Goal: Task Accomplishment & Management: Complete application form

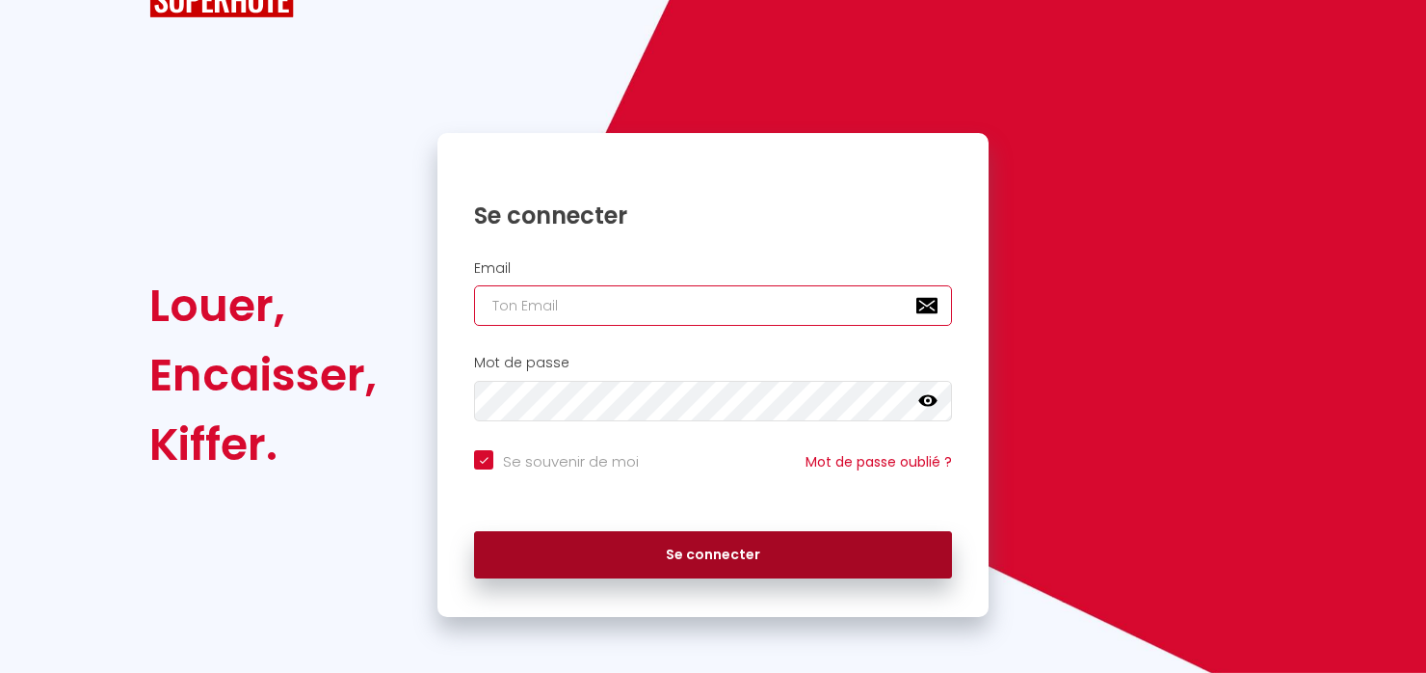
type input "[PERSON_NAME][EMAIL_ADDRESS][PERSON_NAME][DOMAIN_NAME]"
click at [696, 564] on button "Se connecter" at bounding box center [713, 555] width 478 height 48
checkbox input "true"
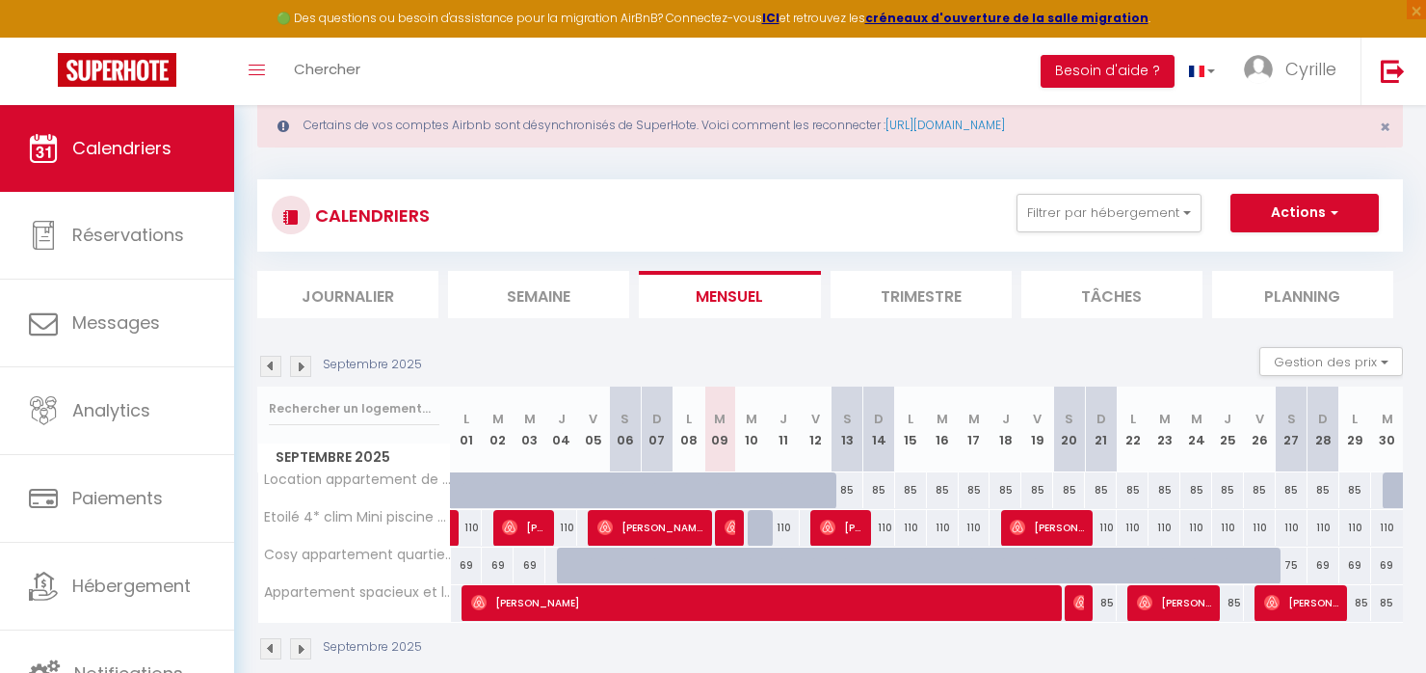
scroll to position [104, 0]
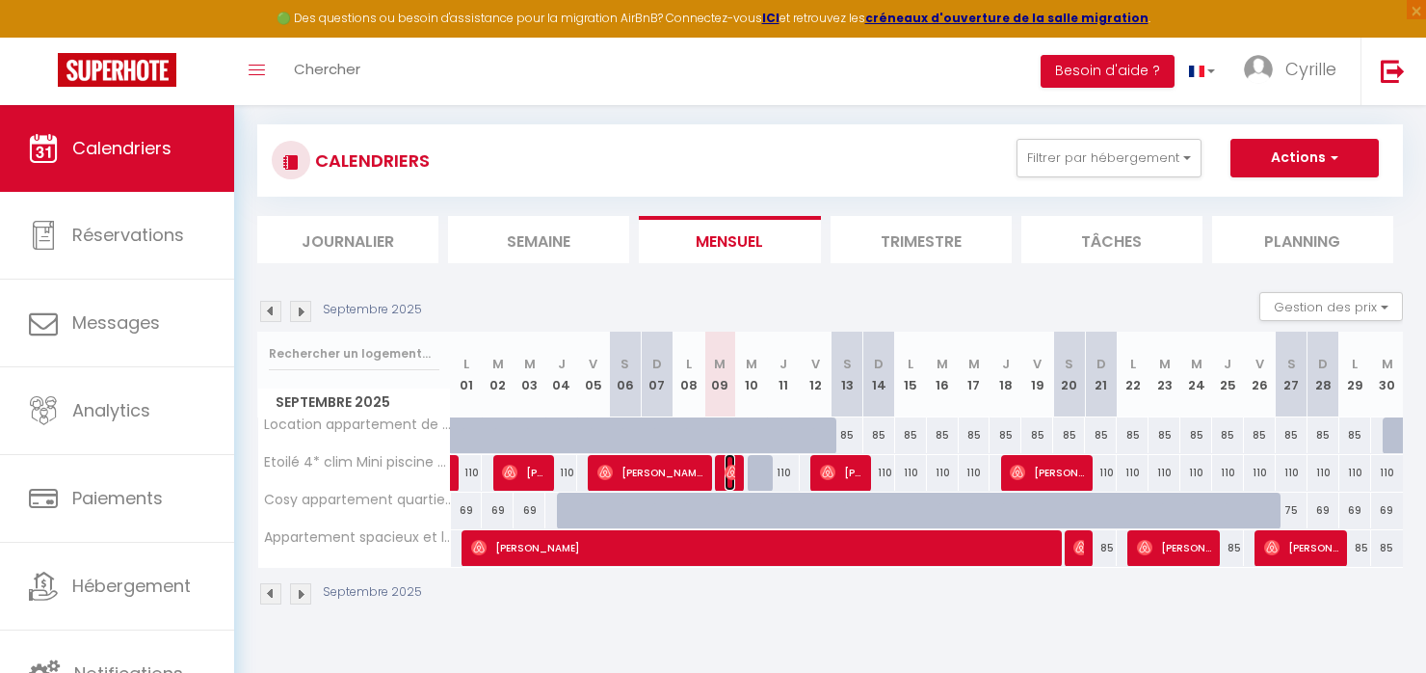
click at [728, 478] on img at bounding box center [732, 471] width 15 height 15
select select "OK"
select select "0"
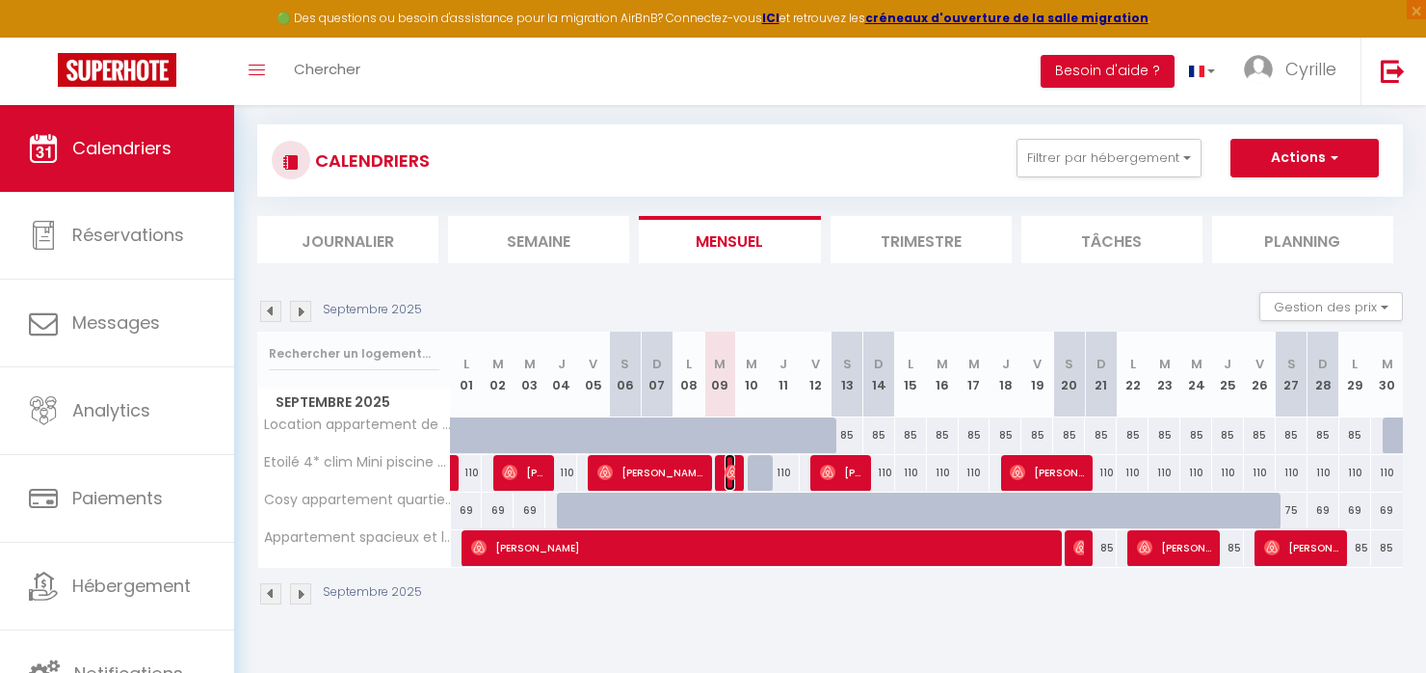
select select "1"
select select
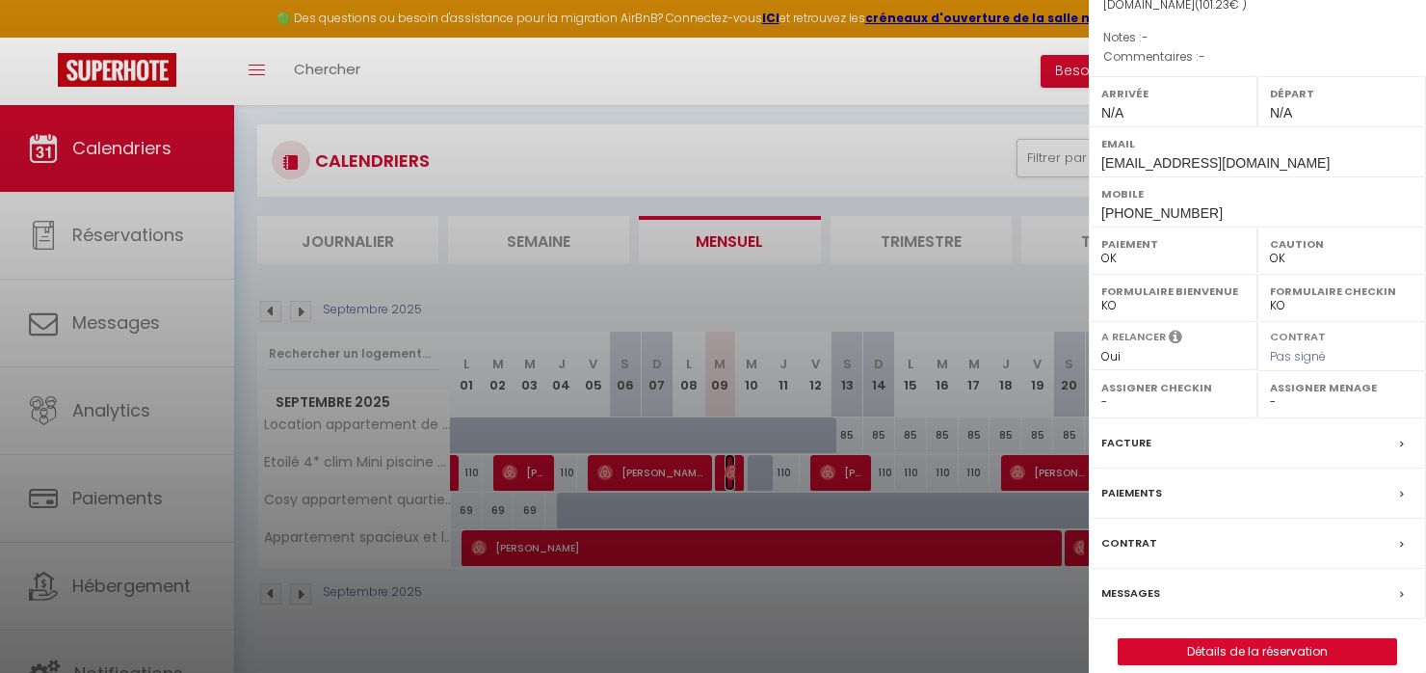
scroll to position [241, 0]
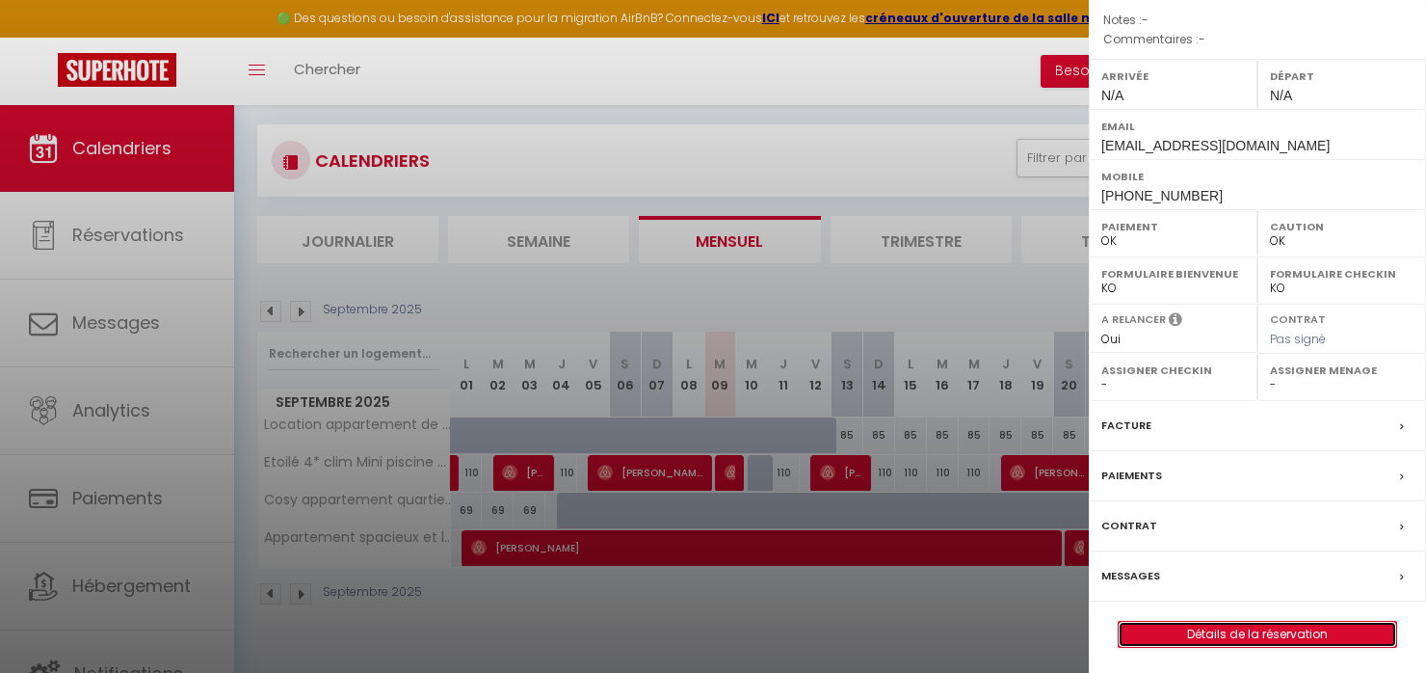
click at [1245, 635] on link "Détails de la réservation" at bounding box center [1257, 633] width 277 height 25
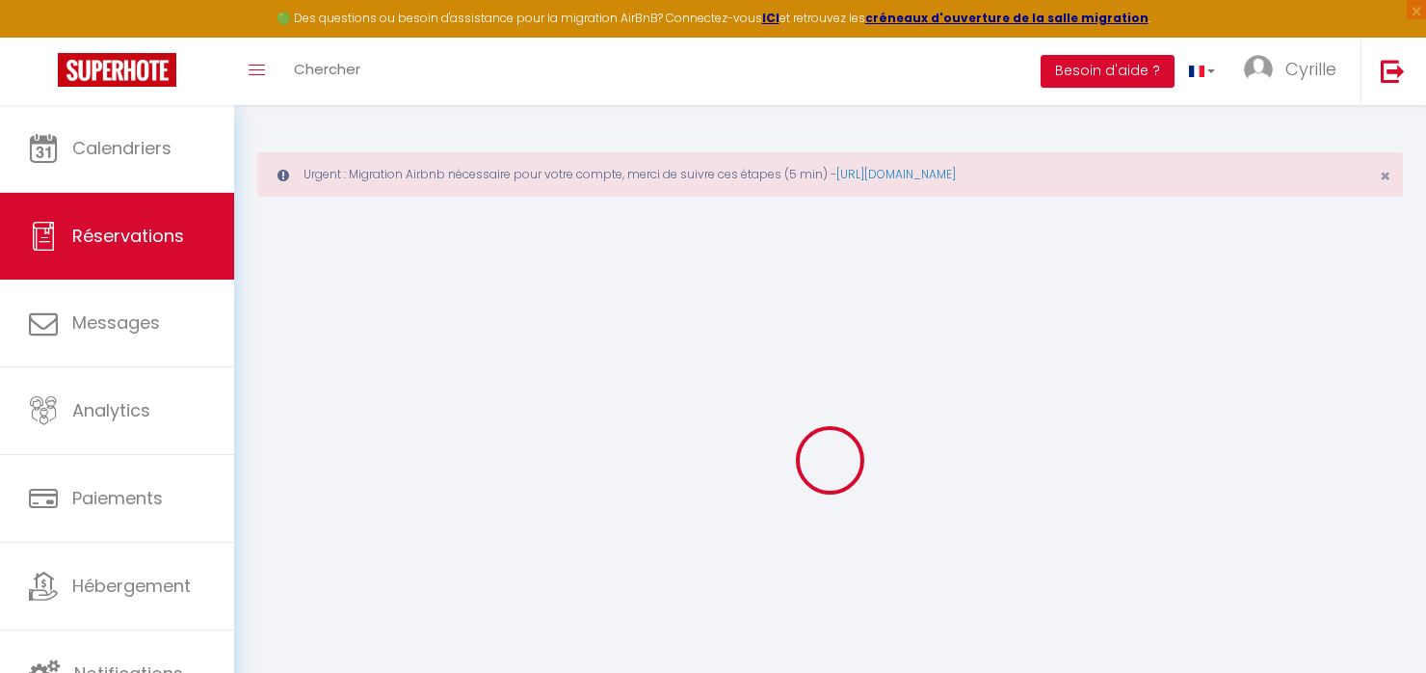
type input "[PERSON_NAME]"
type input "[EMAIL_ADDRESS][DOMAIN_NAME]"
type input "[PHONE_NUMBER]"
select select
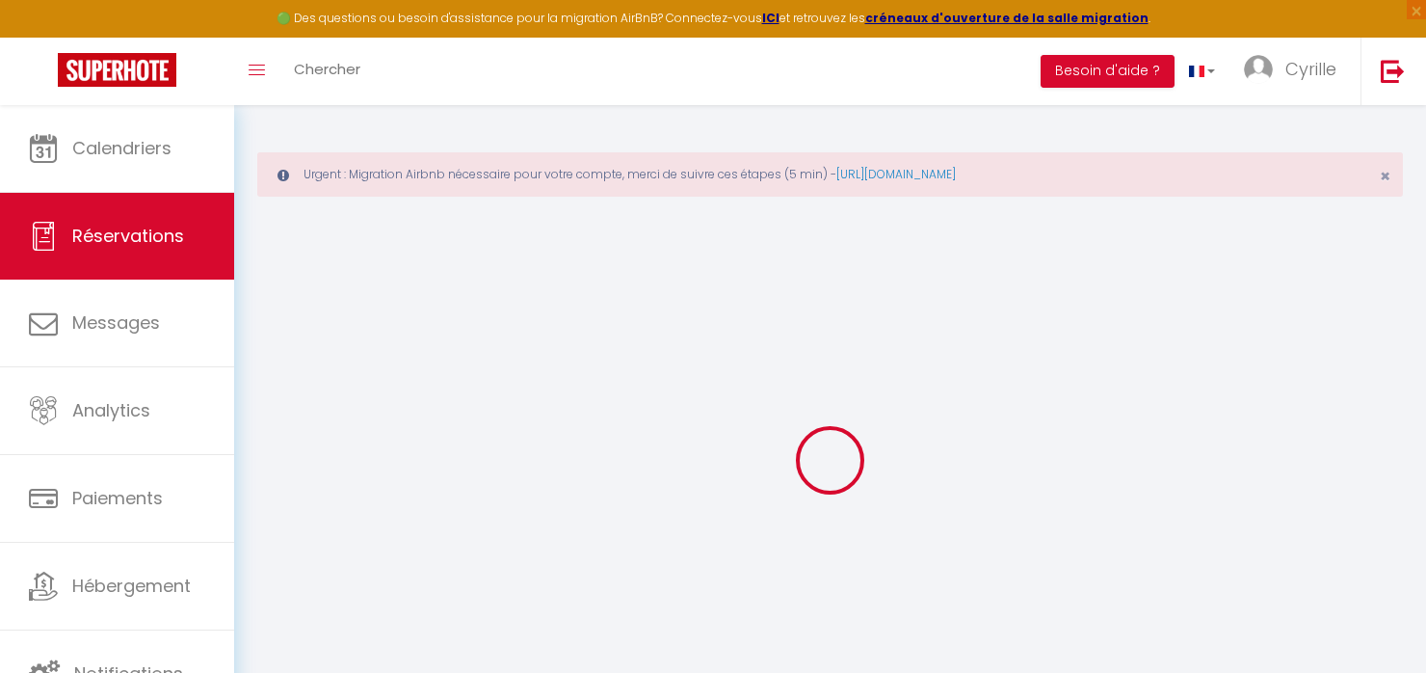
type input "16.2"
select select "66702"
select select "1"
select select
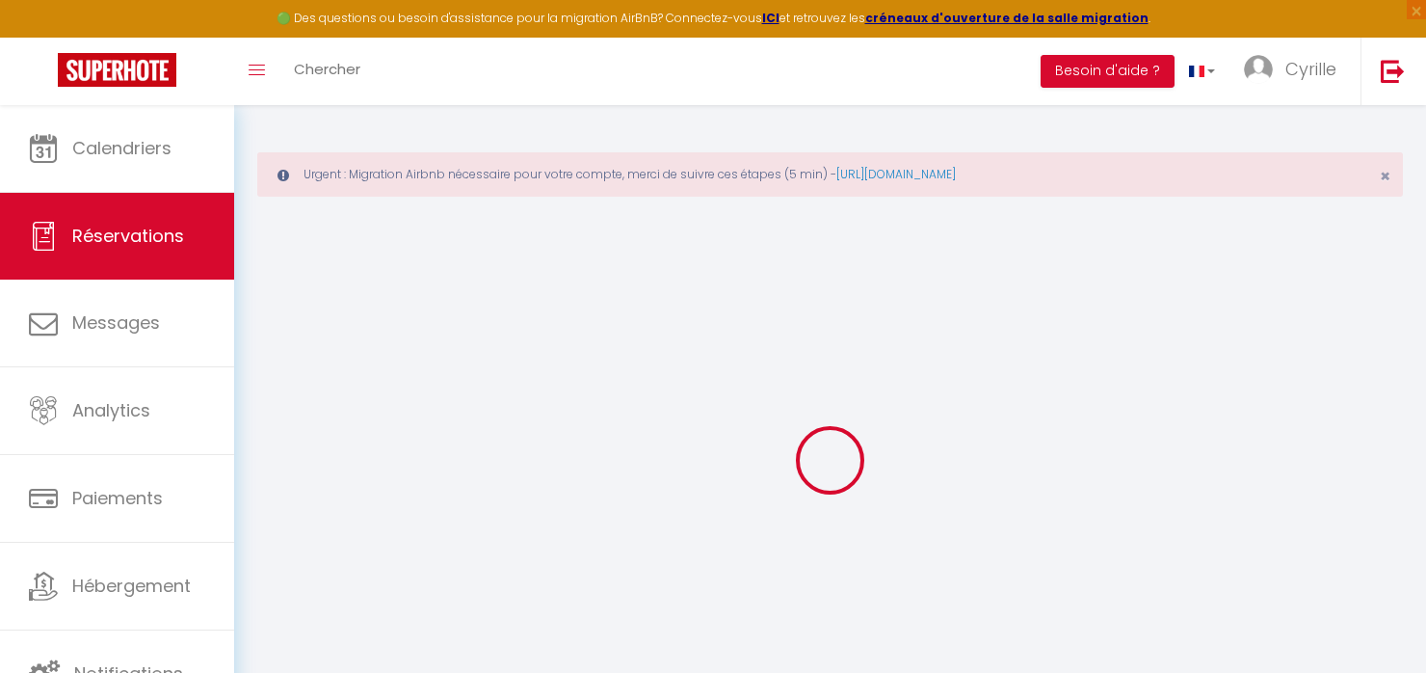
type input "3"
select select "12"
select select
type input "90"
checkbox input "false"
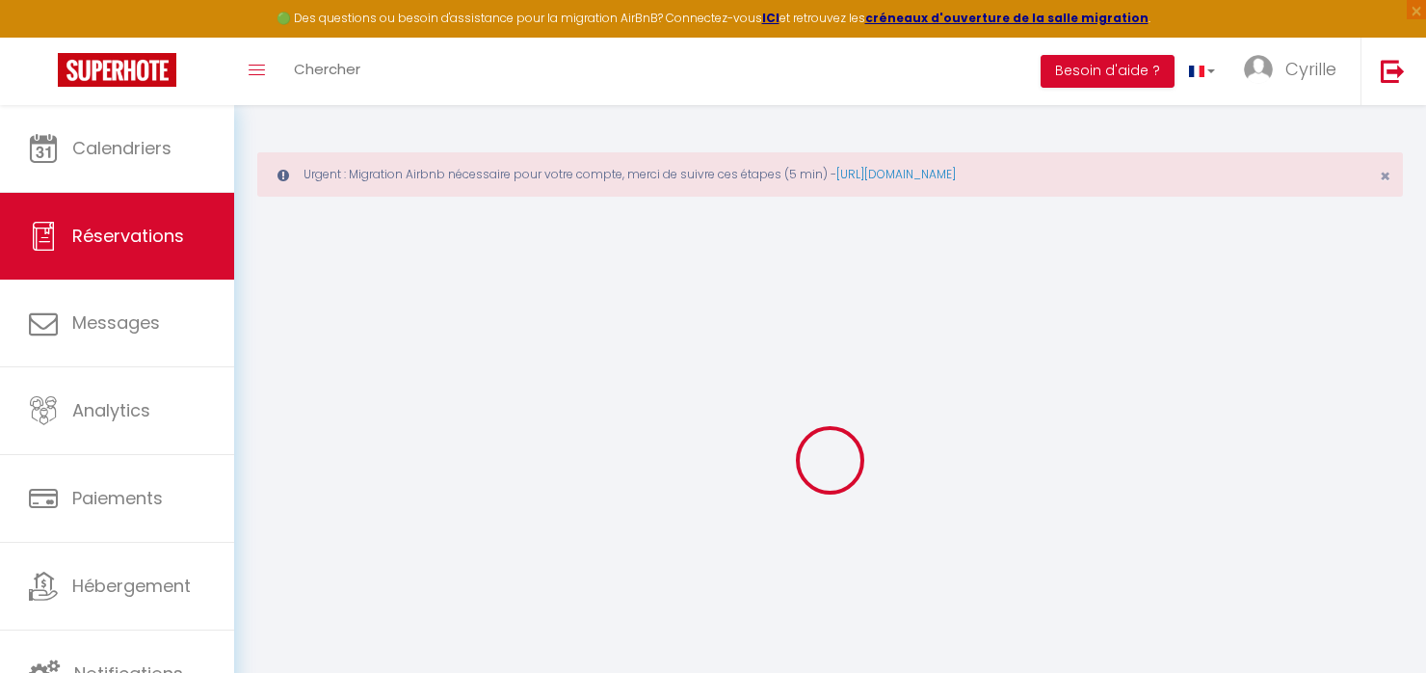
type input "0"
select select "1"
type input "0"
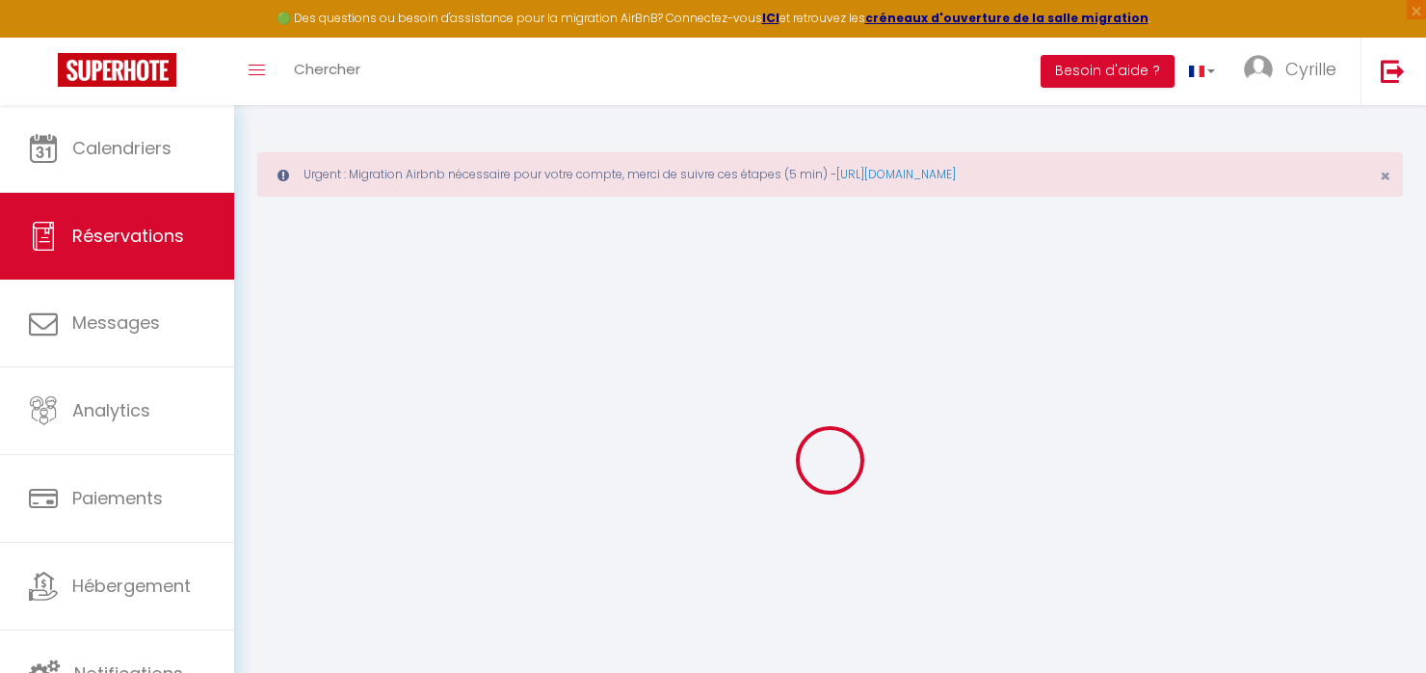
select select
select select "15"
checkbox input "false"
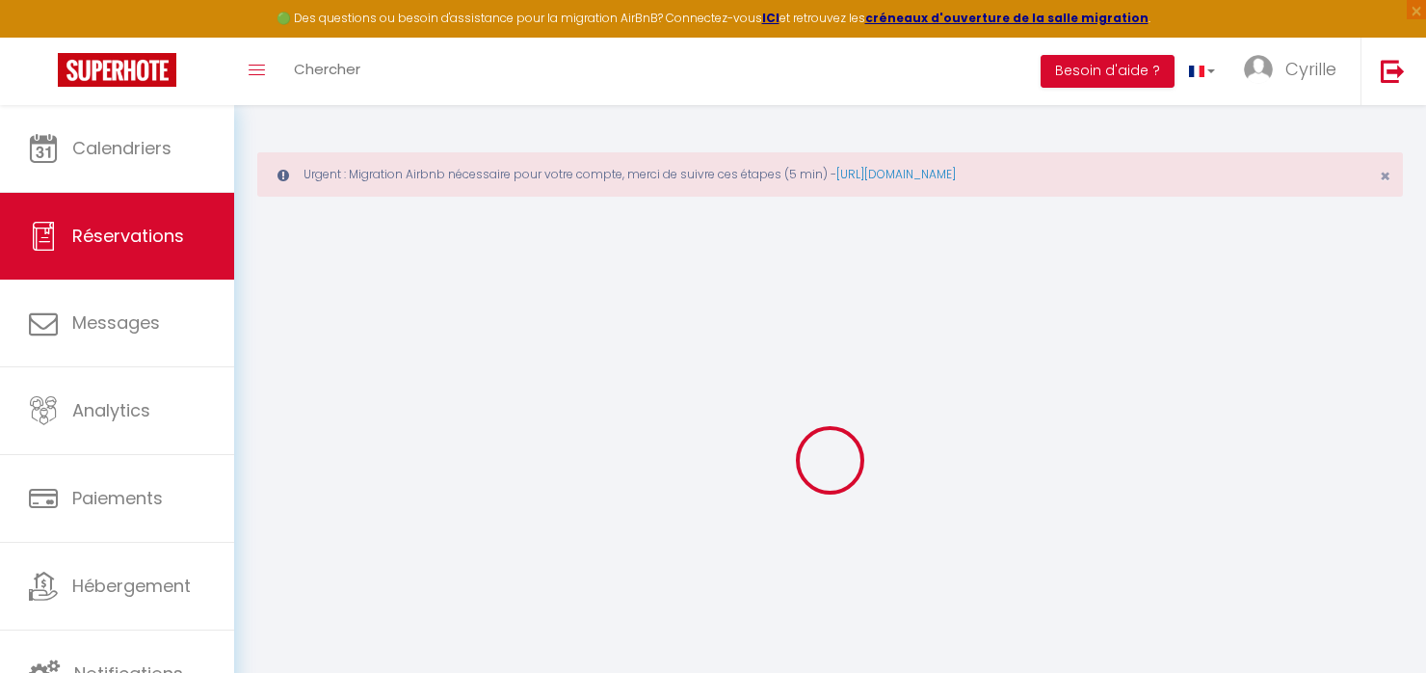
select select
checkbox input "false"
select select
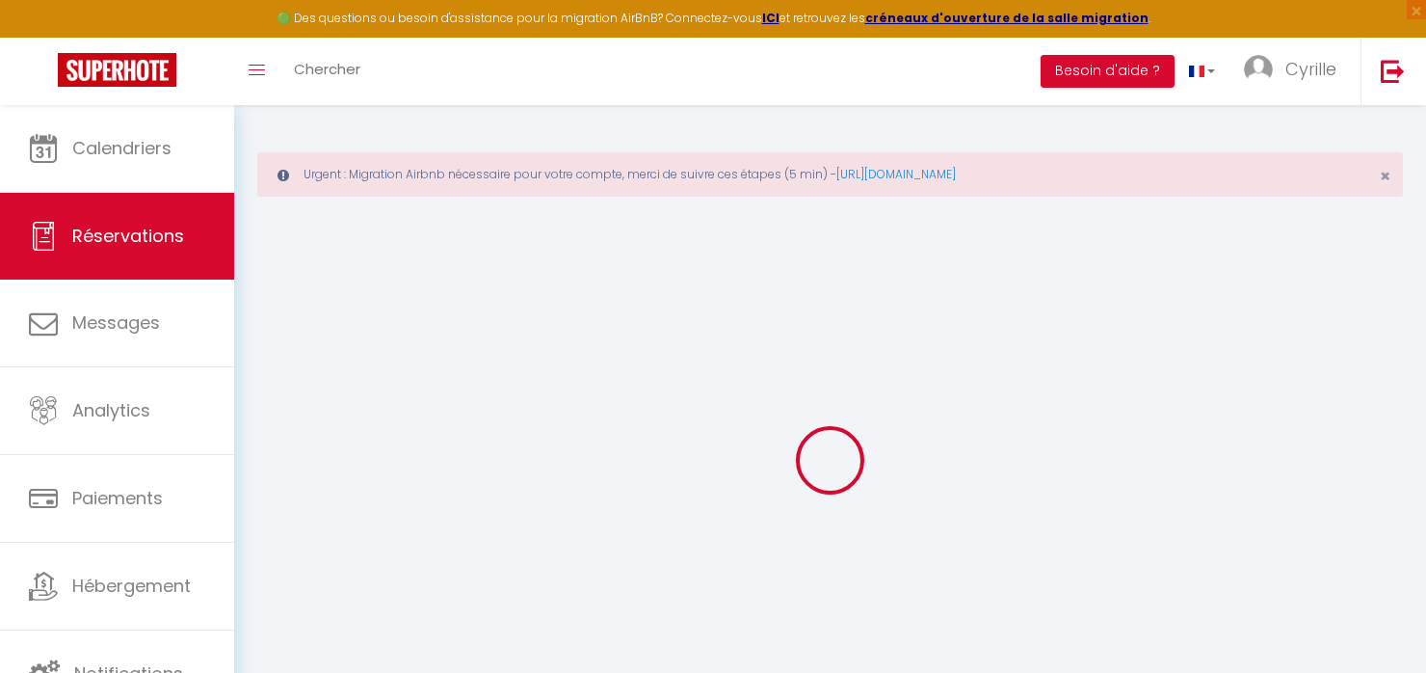
select select
checkbox input "false"
select select
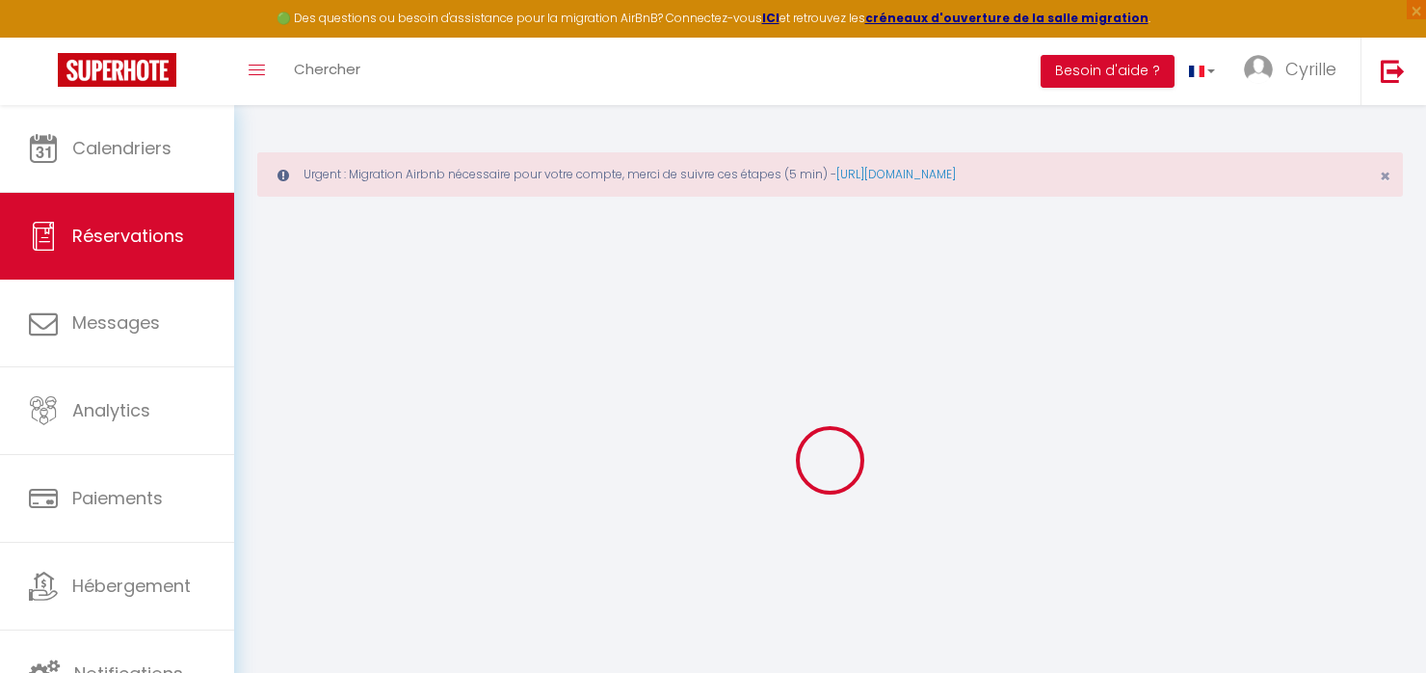
select select
checkbox input "false"
select select
type input "11.23"
select select
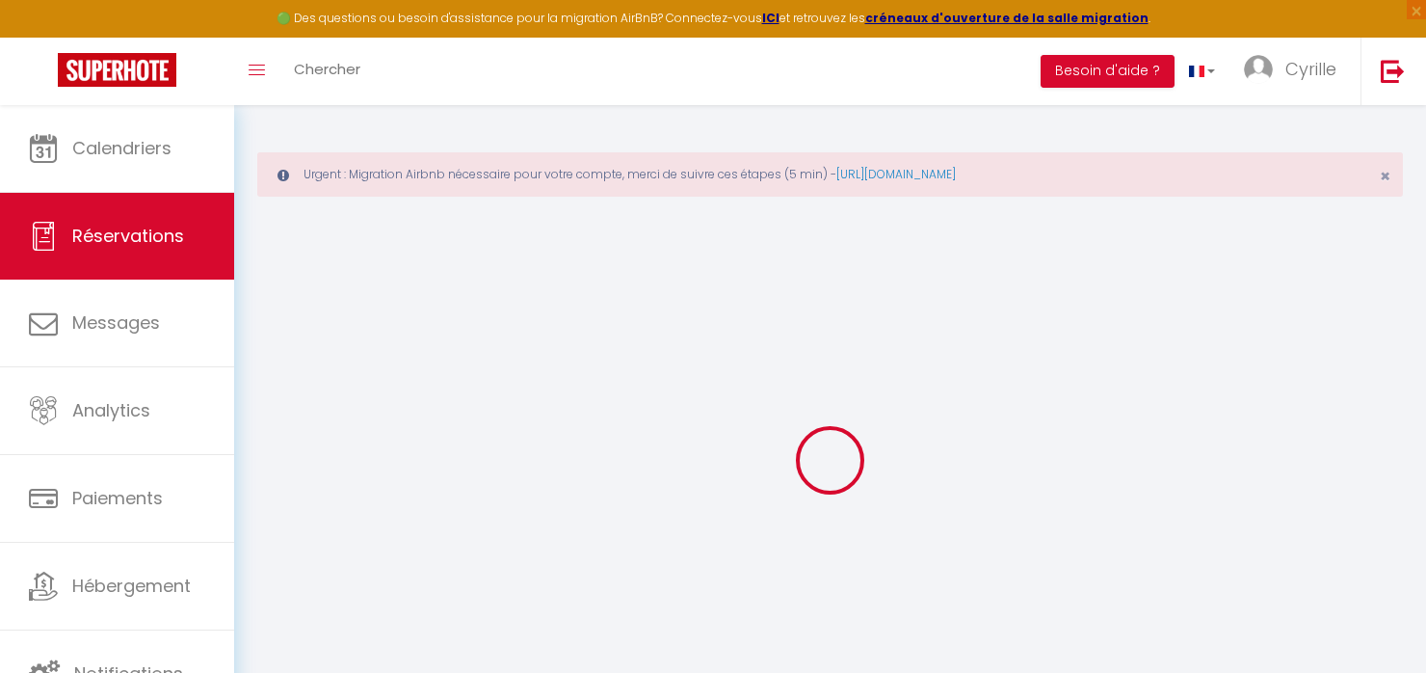
select select
checkbox input "false"
select select
checkbox input "false"
select select
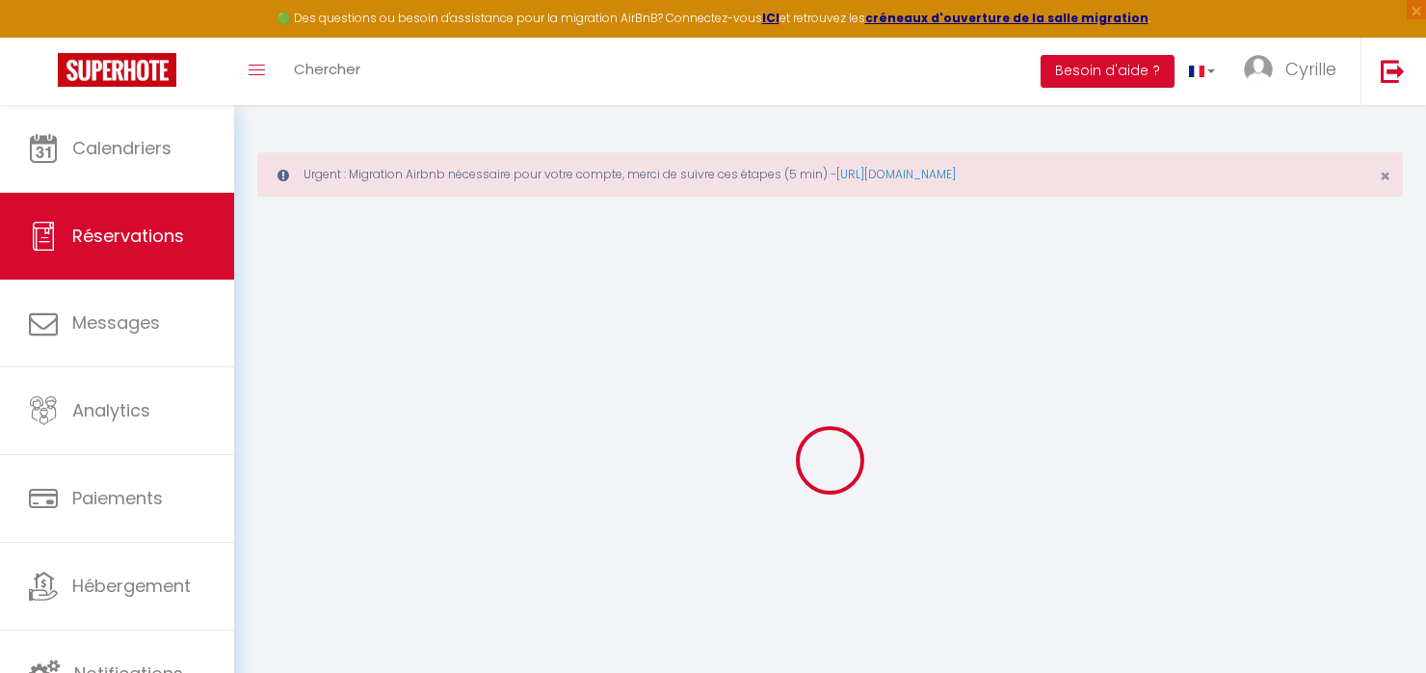
select select
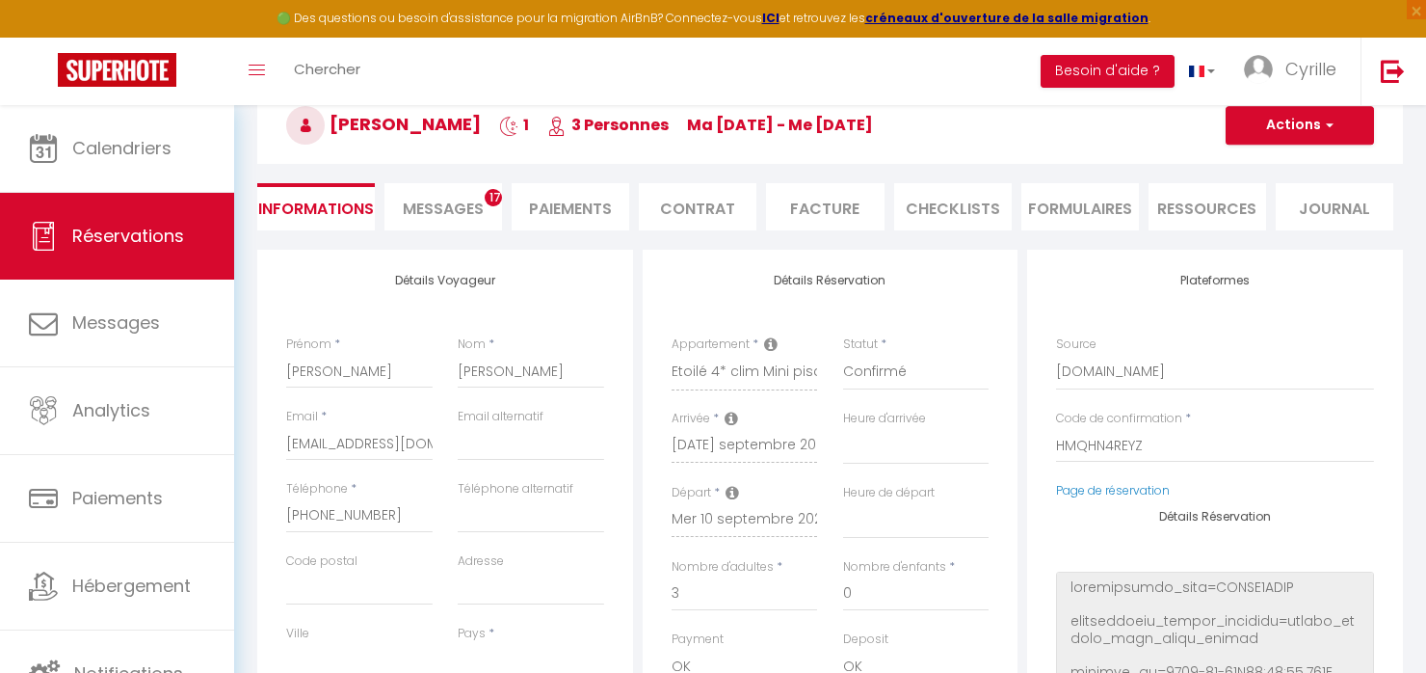
scroll to position [193, 0]
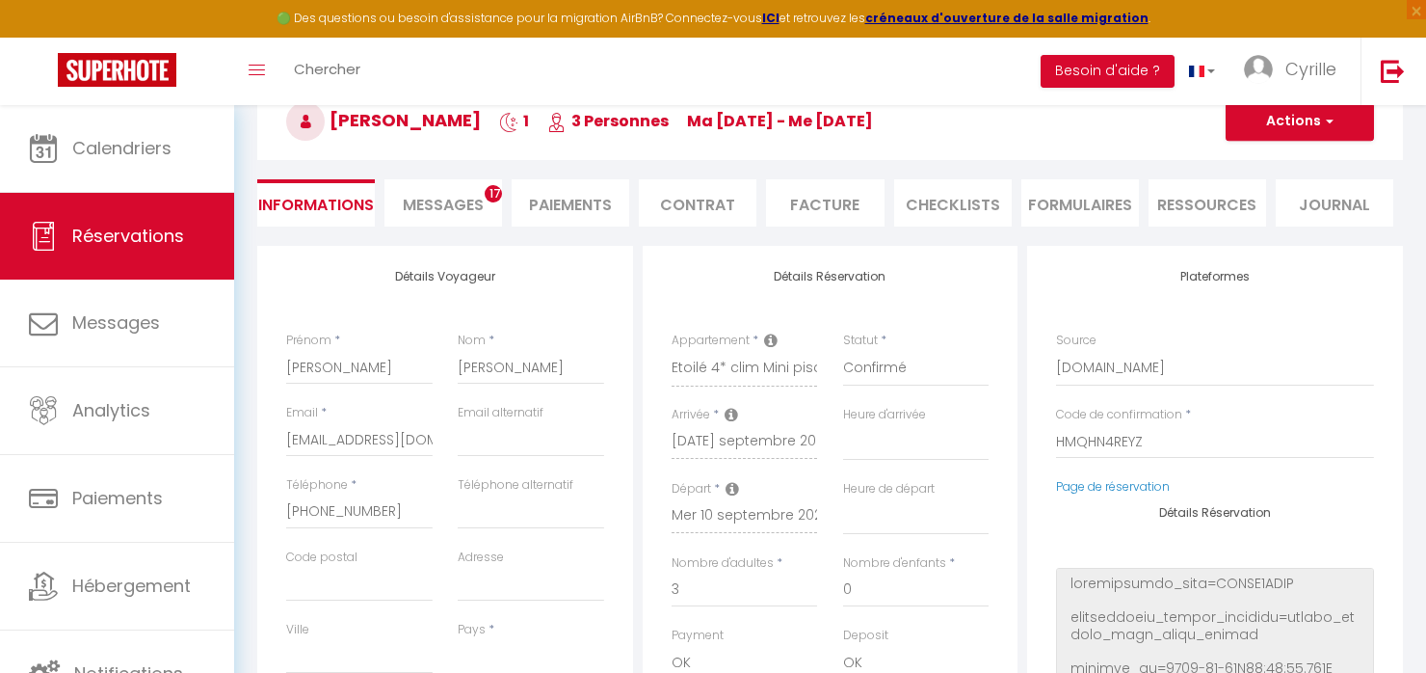
click at [565, 204] on li "Paiements" at bounding box center [571, 202] width 118 height 47
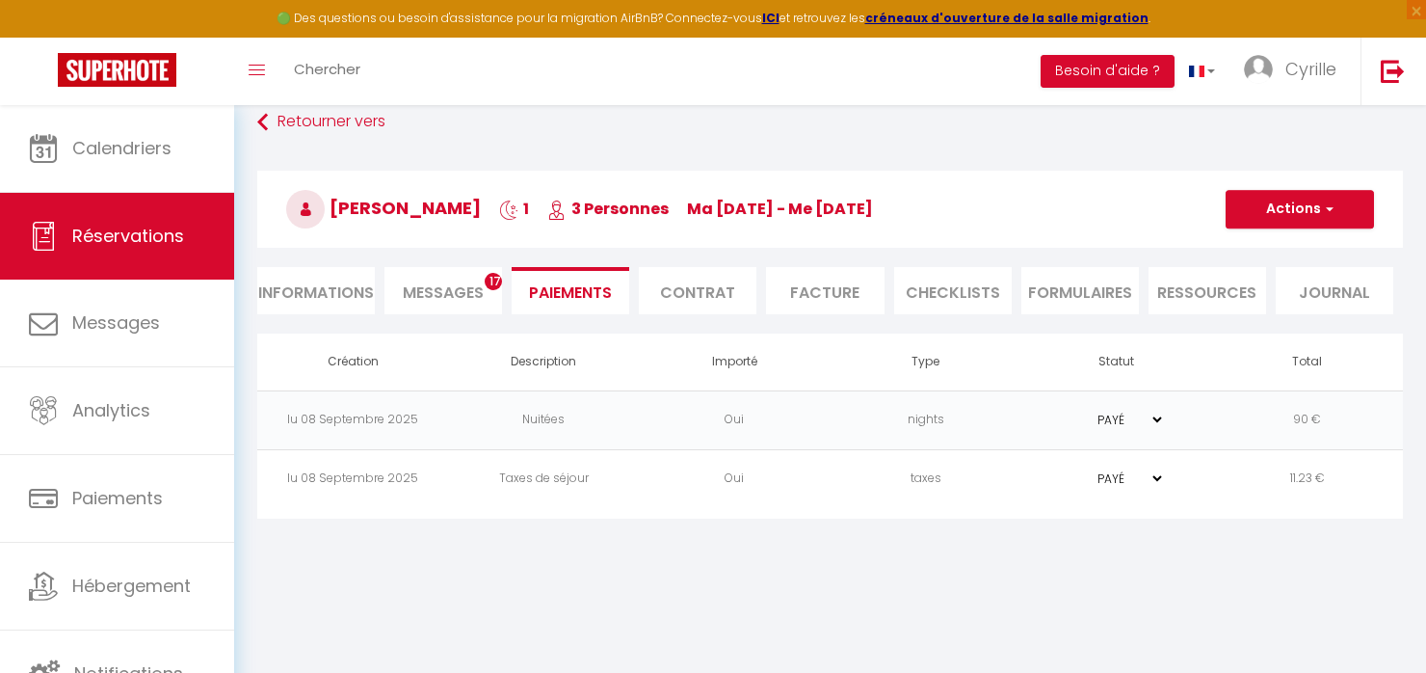
scroll to position [104, 0]
click at [1287, 212] on button "Actions" at bounding box center [1300, 210] width 148 height 39
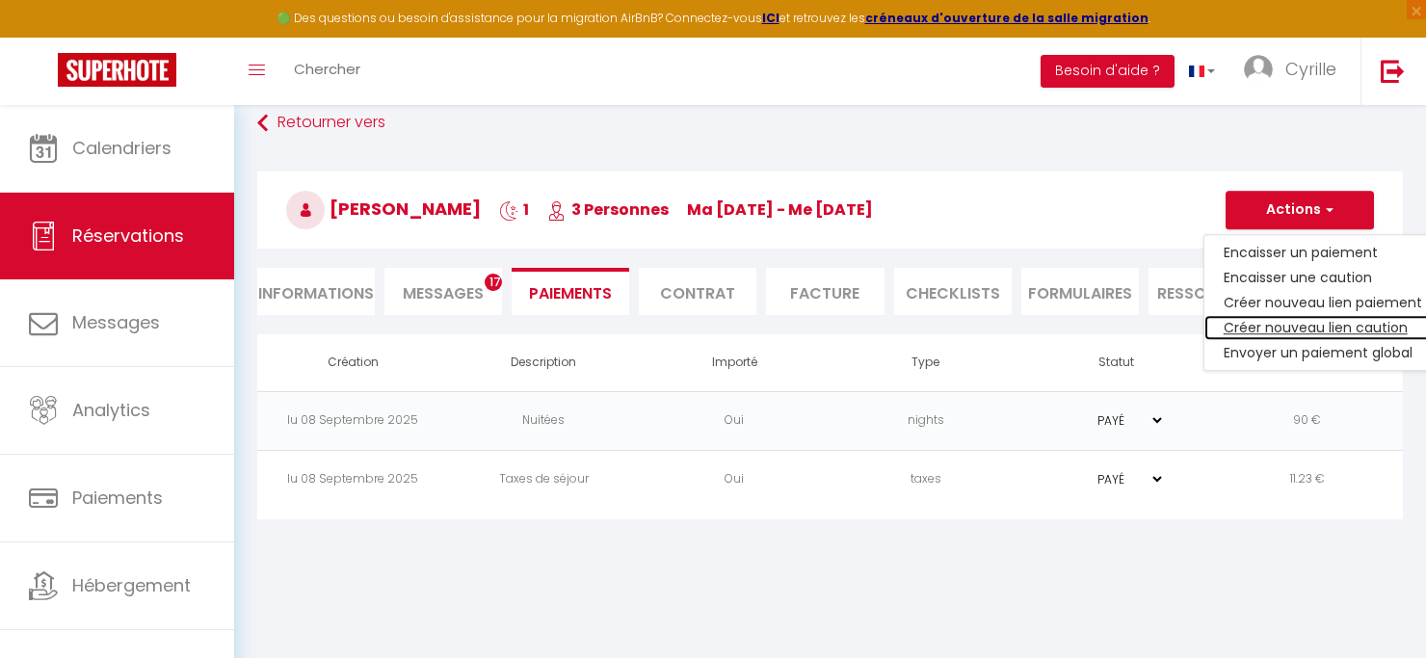
click at [1305, 327] on link "Créer nouveau lien caution" at bounding box center [1322, 327] width 237 height 25
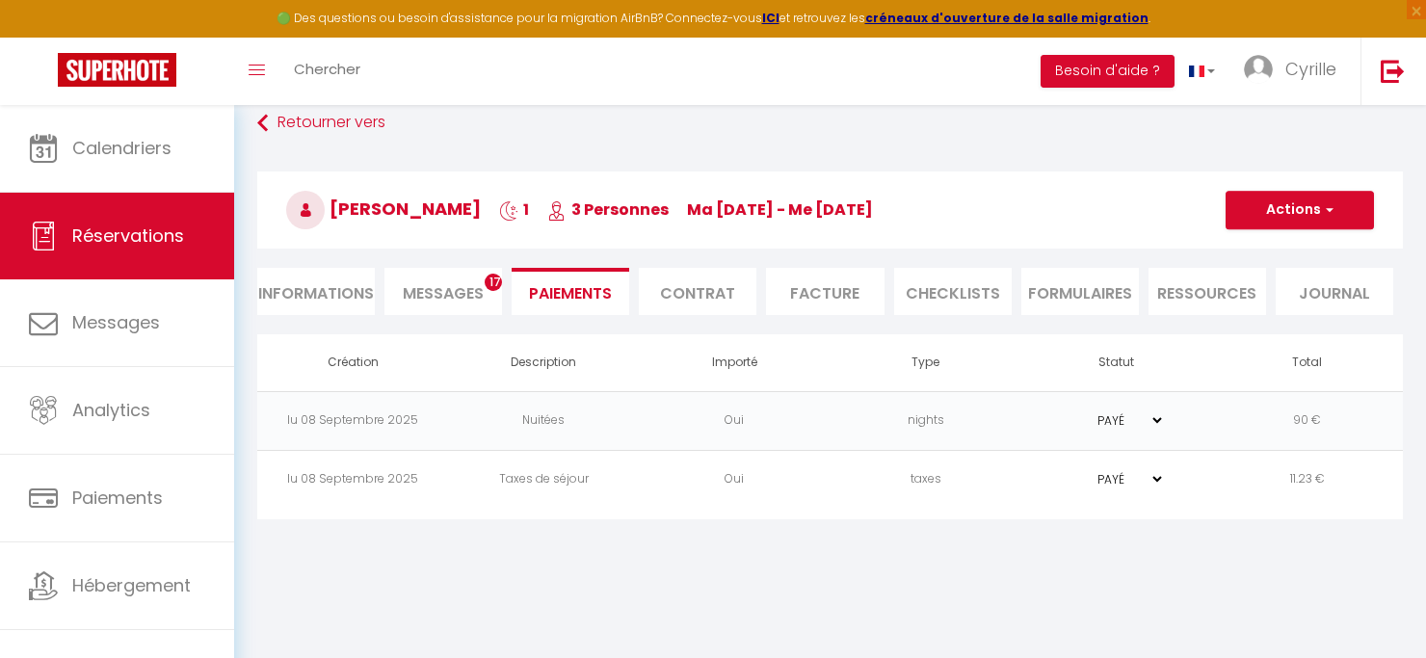
select select "nights"
type input "[EMAIL_ADDRESS][DOMAIN_NAME]"
select select "12339"
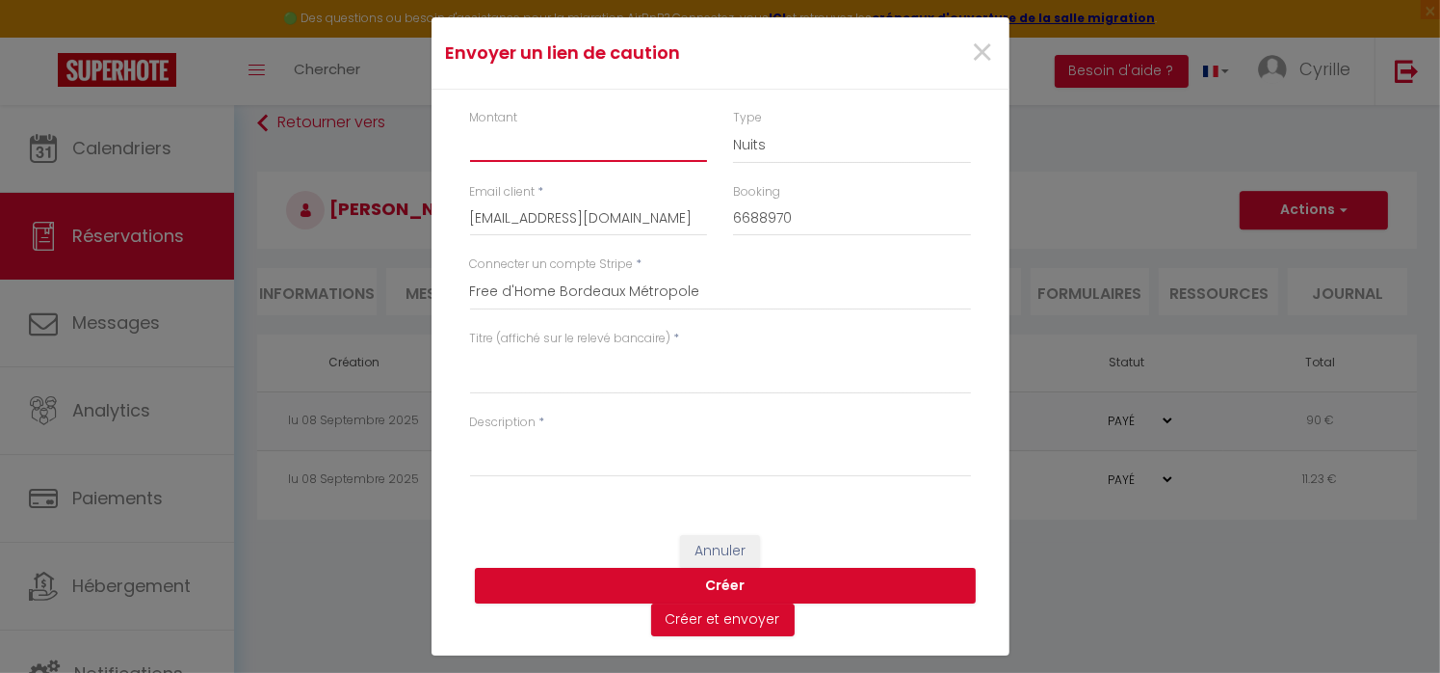
click at [573, 153] on input "Montant" at bounding box center [589, 144] width 238 height 35
type input "150"
click at [767, 149] on select "Nuits Frais de ménage Taxe de séjour [GEOGRAPHIC_DATA]" at bounding box center [852, 145] width 238 height 37
select select "other"
click at [733, 127] on select "Nuits Frais de ménage Taxe de séjour [GEOGRAPHIC_DATA]" at bounding box center [852, 145] width 238 height 37
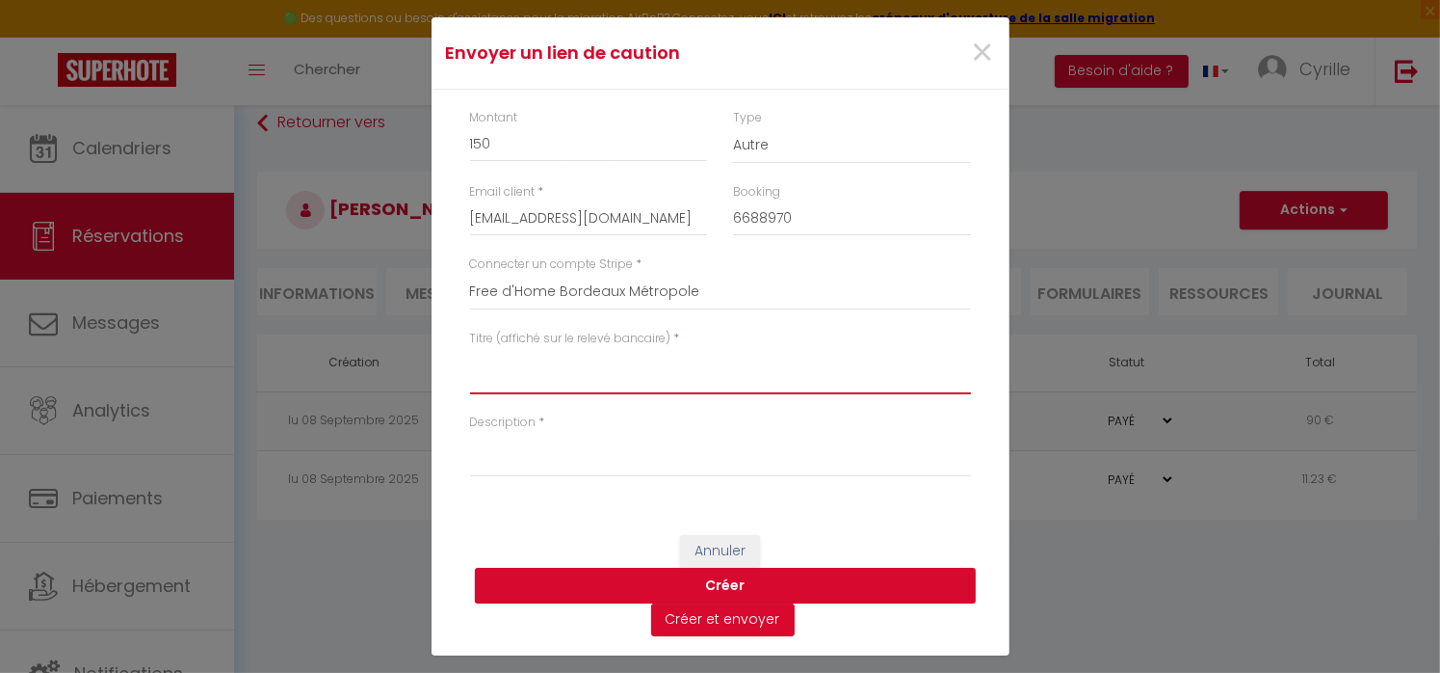
click at [578, 383] on textarea "Titre (affiché sur le relevé bancaire)" at bounding box center [720, 371] width 501 height 46
type textarea "Deposit Floirac - Olaf"
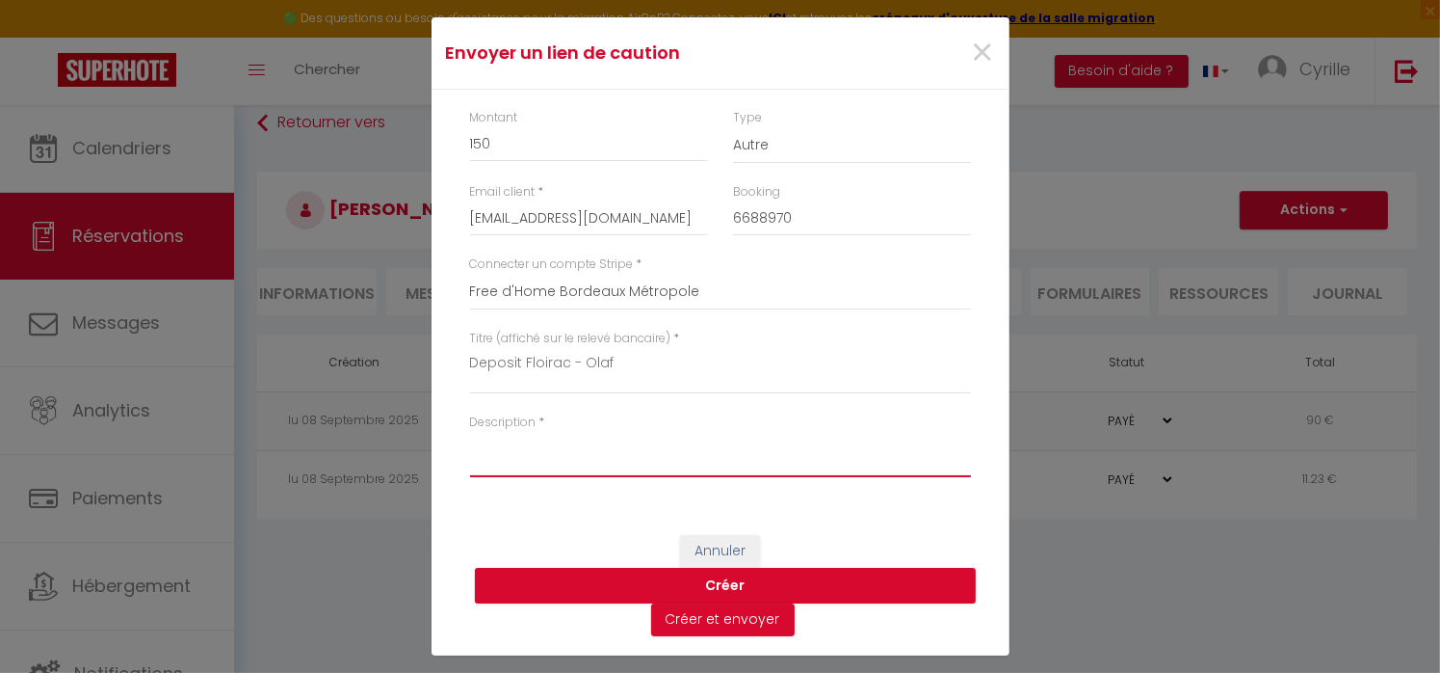
click at [552, 466] on textarea "Description" at bounding box center [720, 454] width 501 height 46
type textarea "Deposit Floirac - Olaf"
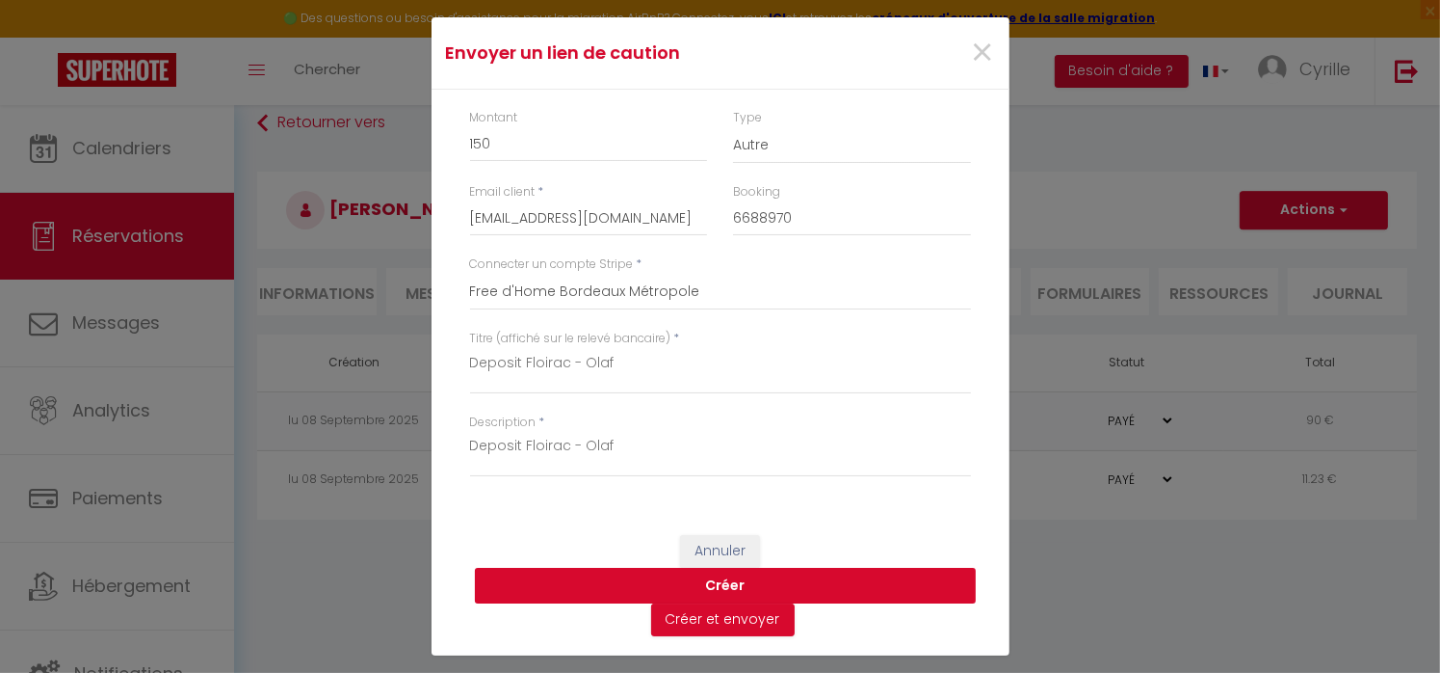
click at [724, 579] on button "Créer" at bounding box center [725, 586] width 501 height 37
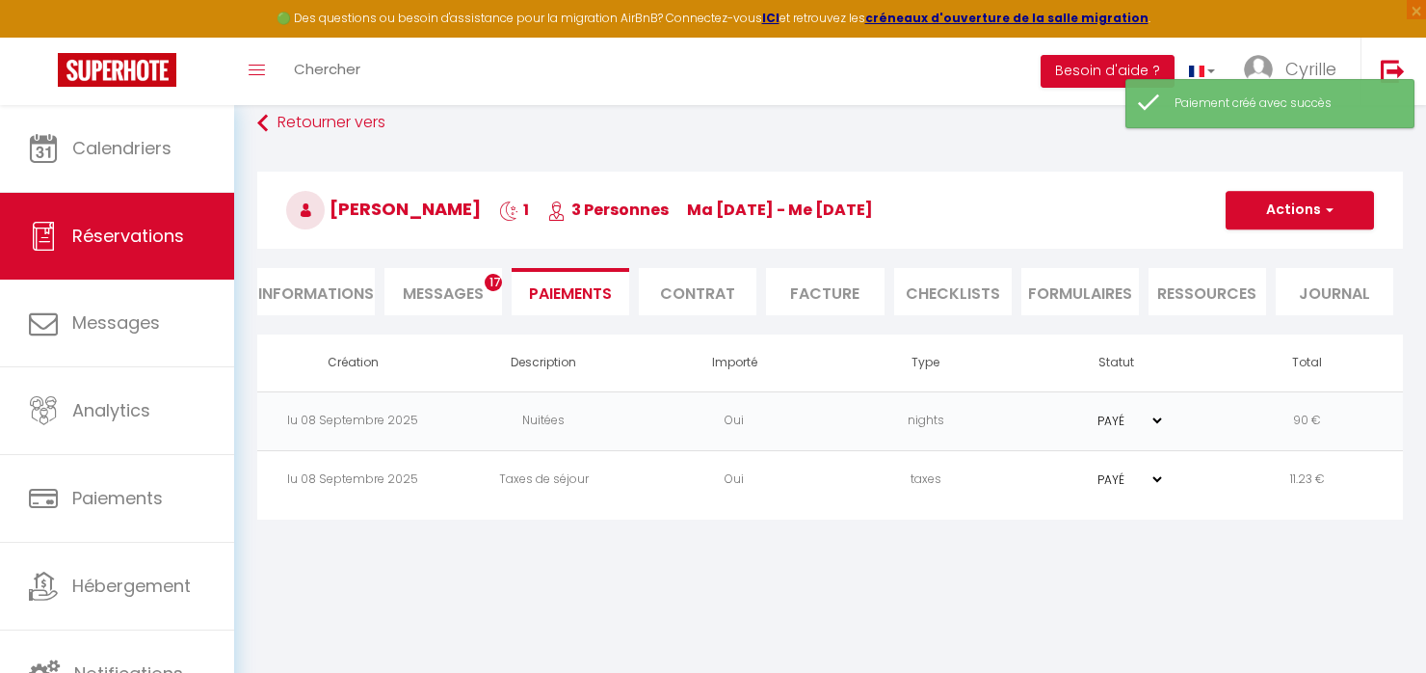
select select "0"
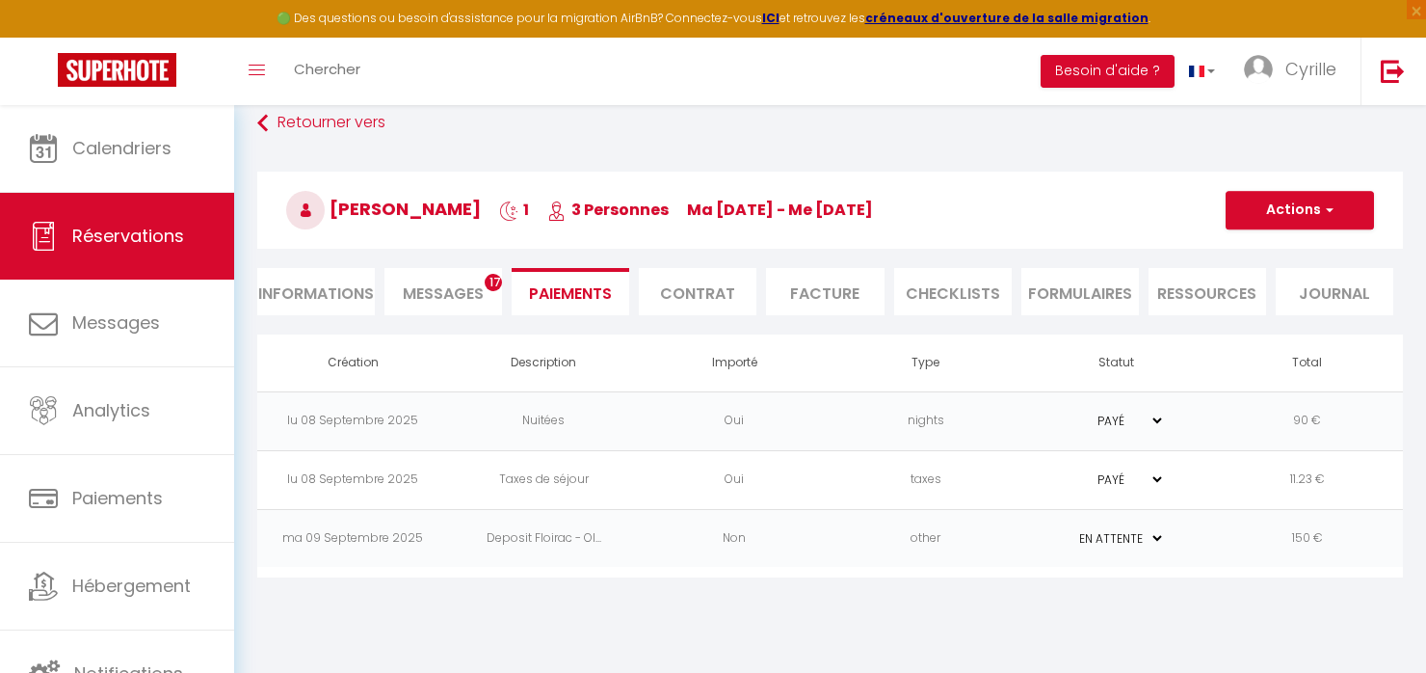
click at [811, 540] on td "Non" at bounding box center [734, 538] width 191 height 59
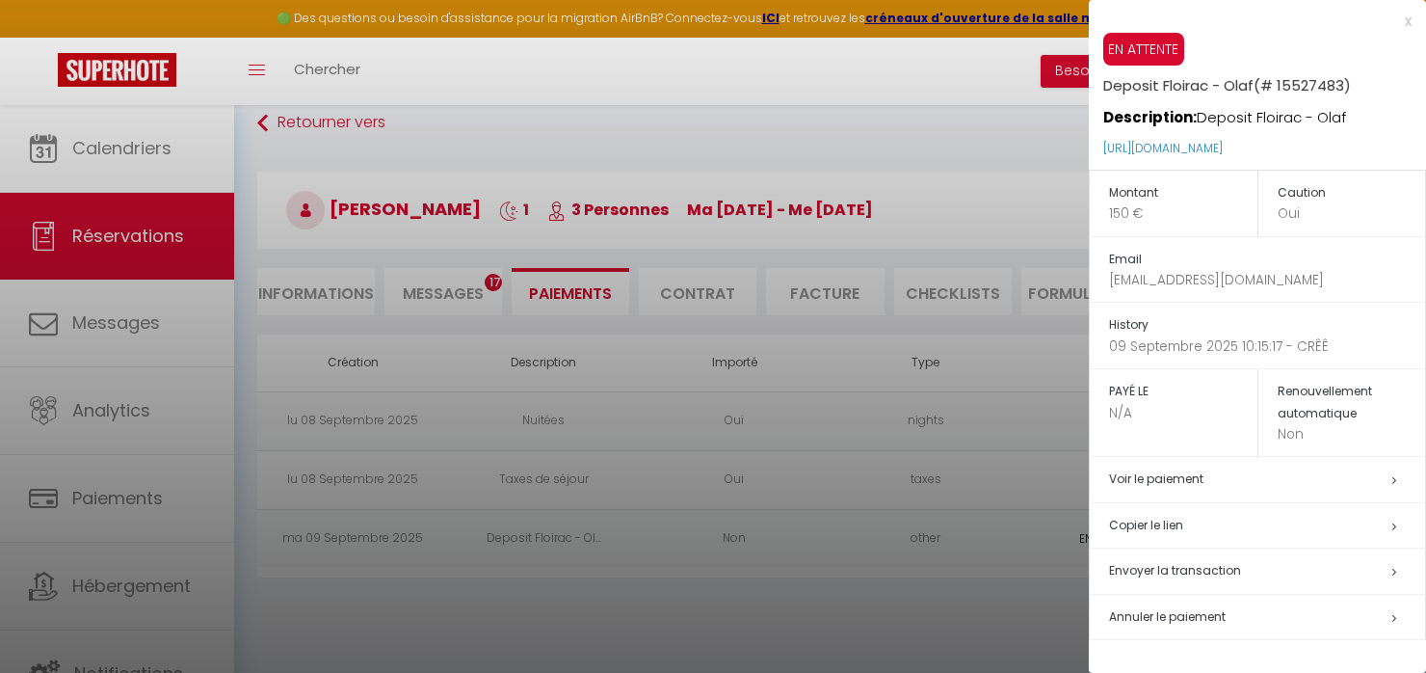
click at [1168, 523] on h5 "Copier le lien" at bounding box center [1267, 526] width 316 height 22
